Goal: Book appointment/travel/reservation

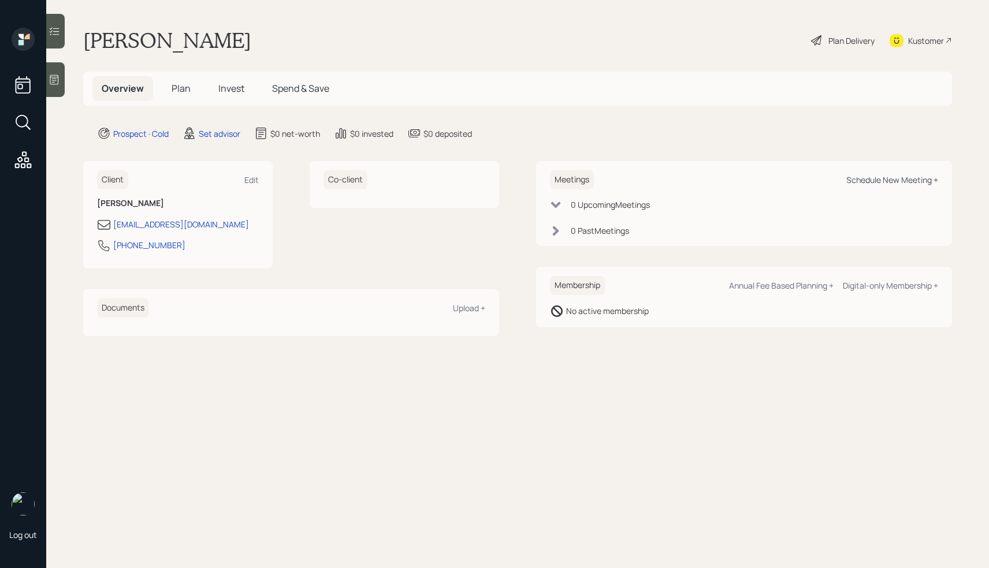
click at [874, 180] on div "Schedule New Meeting +" at bounding box center [892, 179] width 92 height 11
select select "round-robin"
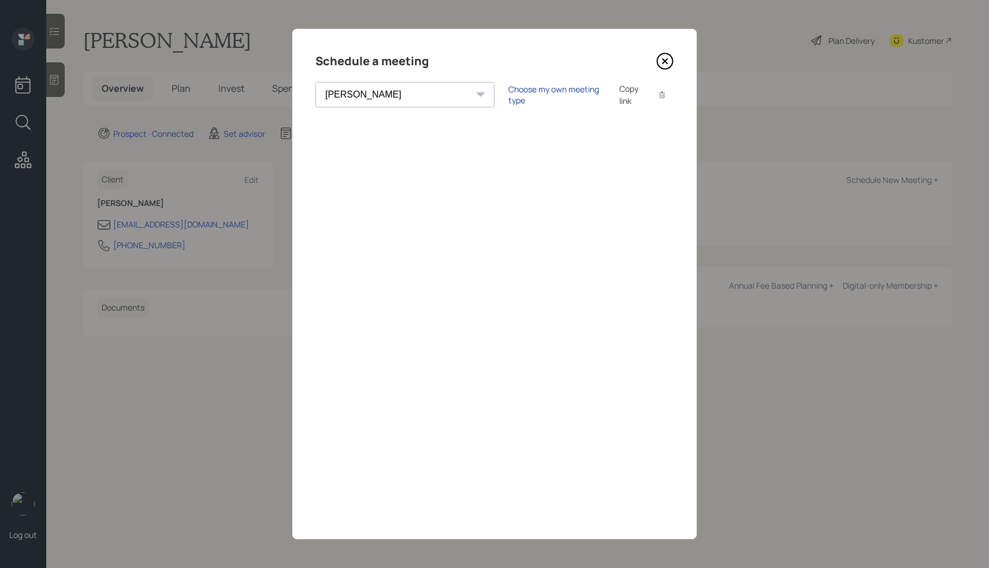
click at [508, 99] on div "Choose my own meeting type" at bounding box center [556, 95] width 97 height 22
